Goal: Transaction & Acquisition: Purchase product/service

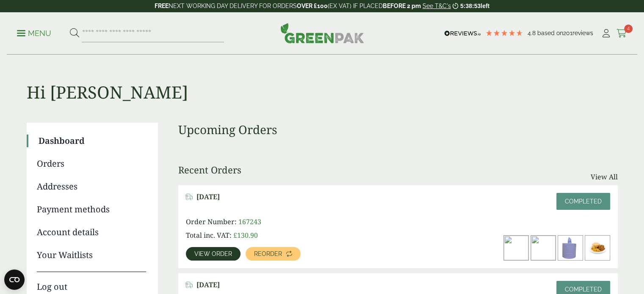
click at [626, 32] on span "4" at bounding box center [628, 29] width 8 height 8
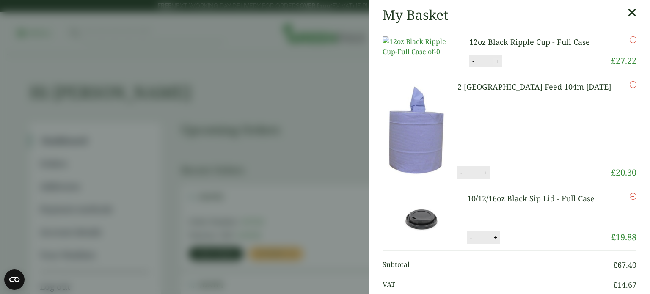
click at [496, 65] on button "+" at bounding box center [498, 61] width 8 height 7
type input "*"
click at [527, 68] on button "Update" at bounding box center [525, 61] width 42 height 13
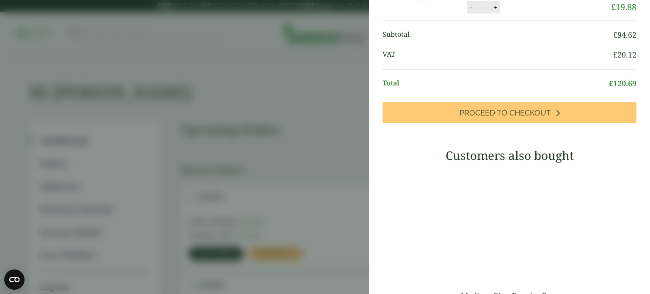
scroll to position [232, 0]
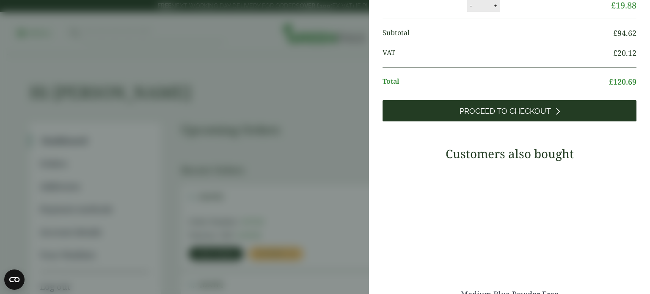
click at [533, 116] on span "Proceed to Checkout" at bounding box center [505, 111] width 91 height 9
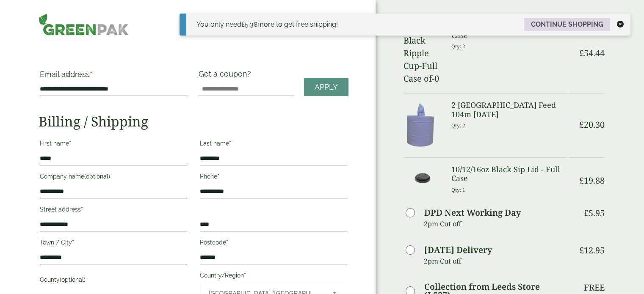
click at [558, 24] on link "Continue shopping" at bounding box center [567, 25] width 86 height 14
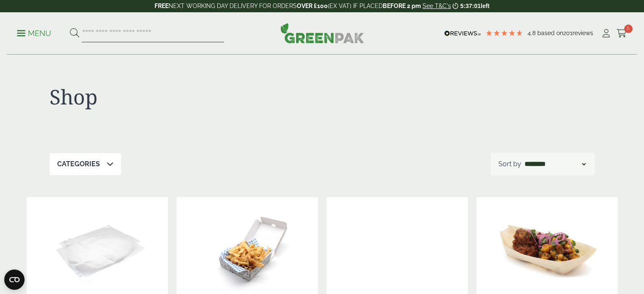
click at [124, 39] on input "search" at bounding box center [153, 34] width 142 height 18
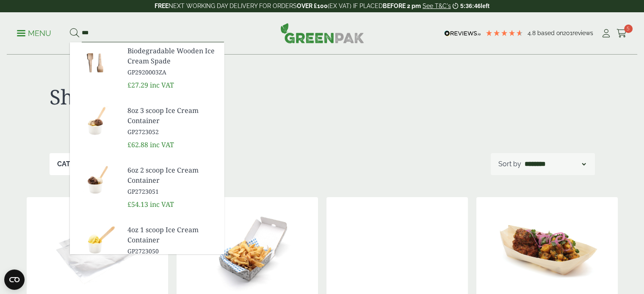
type input "***"
click at [285, 90] on h1 "Shop" at bounding box center [186, 97] width 273 height 25
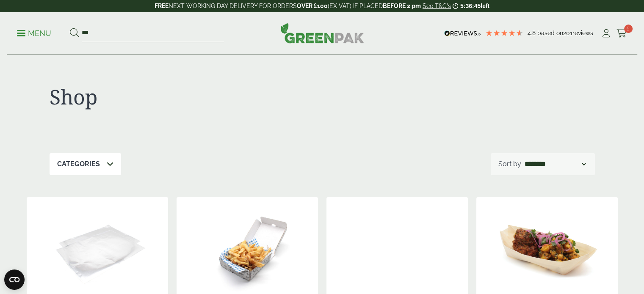
click at [285, 90] on h1 "Shop" at bounding box center [186, 97] width 273 height 25
click at [622, 33] on icon at bounding box center [621, 33] width 11 height 8
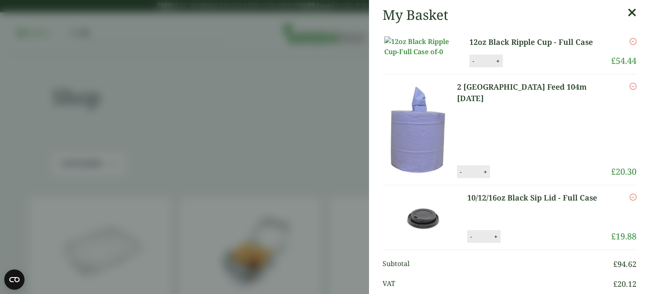
click at [490, 176] on button "+" at bounding box center [485, 172] width 8 height 7
type input "*"
click at [520, 179] on button "Update" at bounding box center [513, 172] width 42 height 13
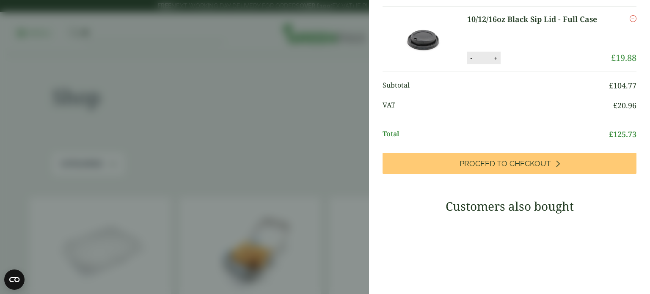
scroll to position [180, 0]
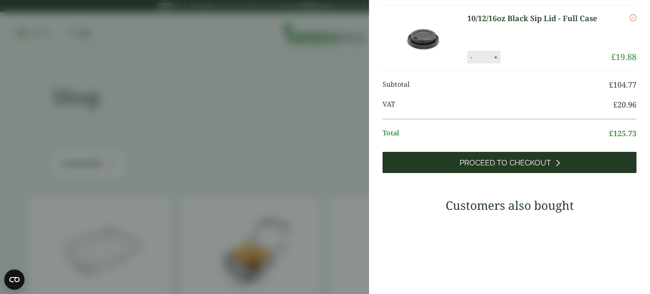
click at [535, 173] on link "Proceed to Checkout" at bounding box center [510, 162] width 254 height 21
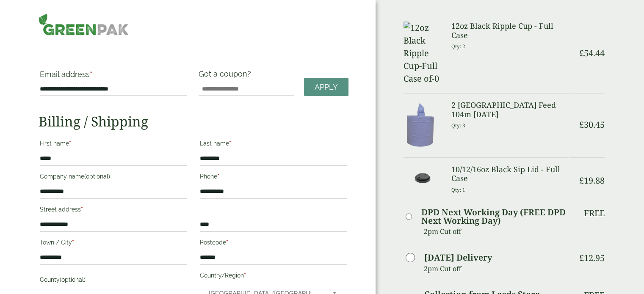
drag, startPoint x: 642, startPoint y: 91, endPoint x: 638, endPoint y: 94, distance: 4.8
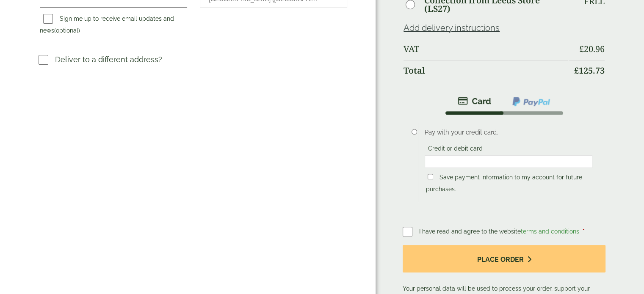
scroll to position [303, 0]
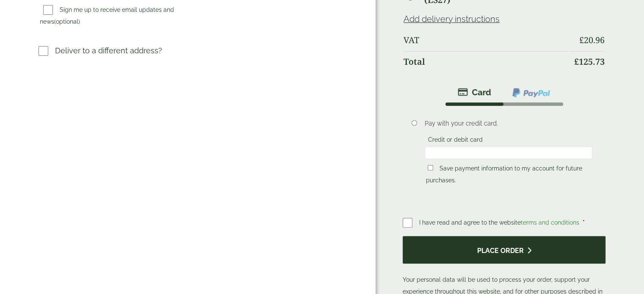
click at [483, 236] on button "Place order" at bounding box center [504, 250] width 203 height 28
